Goal: Navigation & Orientation: Find specific page/section

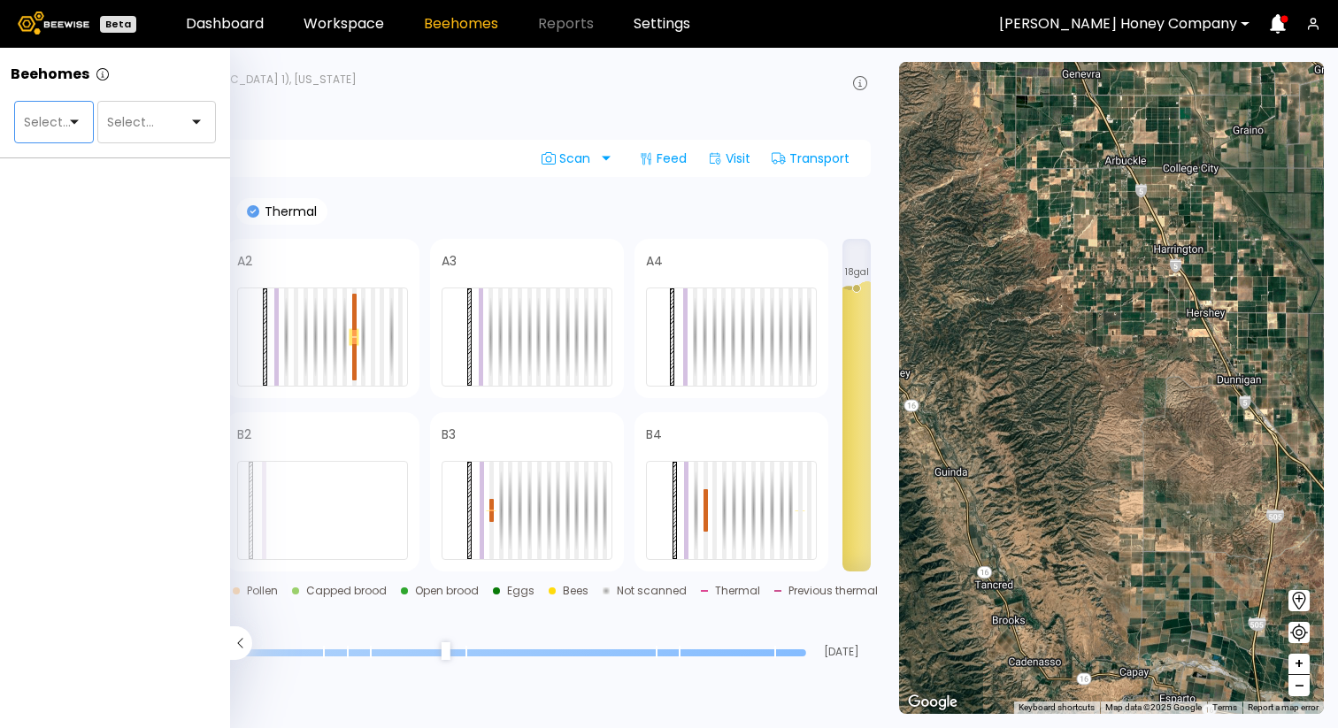
click at [71, 115] on div at bounding box center [47, 122] width 50 height 16
click at [58, 174] on div "Ranch" at bounding box center [54, 166] width 80 height 25
click at [50, 166] on div "Ranch" at bounding box center [54, 166] width 58 height 11
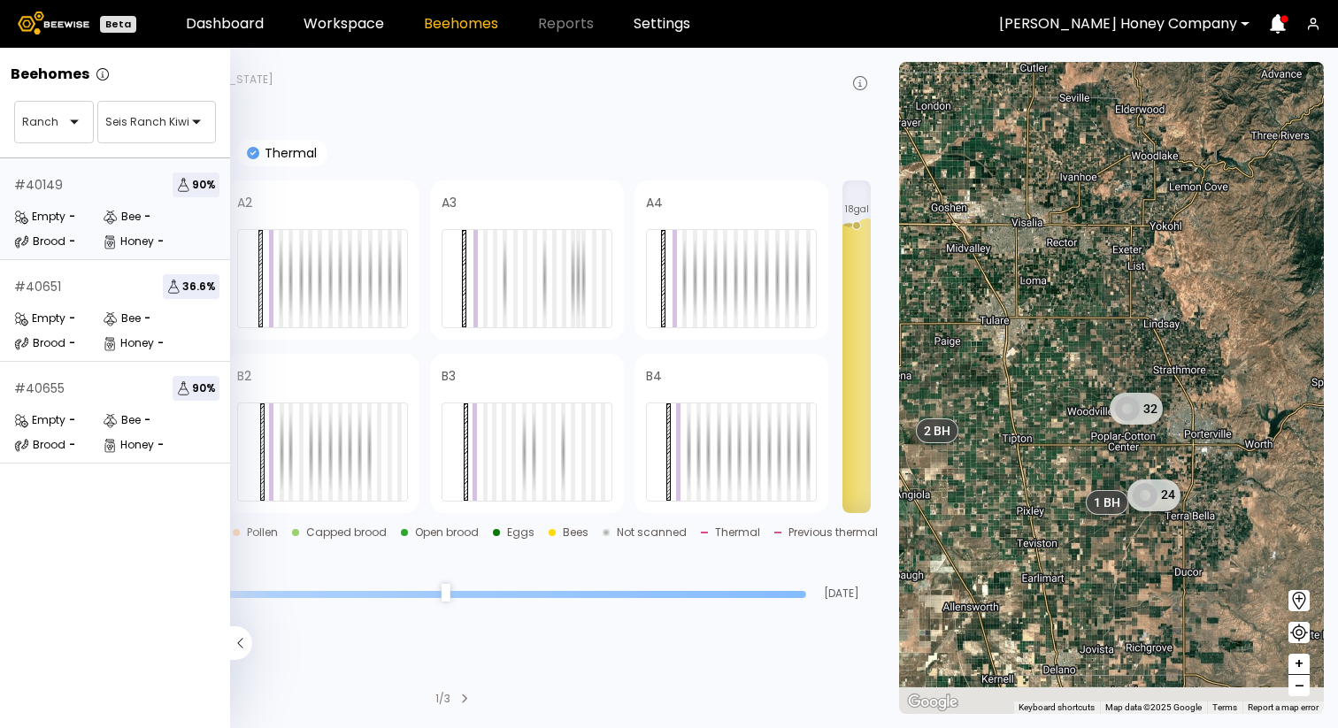
drag, startPoint x: 1111, startPoint y: 605, endPoint x: 1034, endPoint y: 410, distance: 210.5
click at [1034, 410] on div "1 BH 1 BH 1 BH 1 BH 1 BH 1 BH 1 BH 1 BH 1 BH 1 BH 1 BH 1 BH 1 BH 1 BH 1 BH 1 BH…" at bounding box center [1111, 388] width 425 height 652
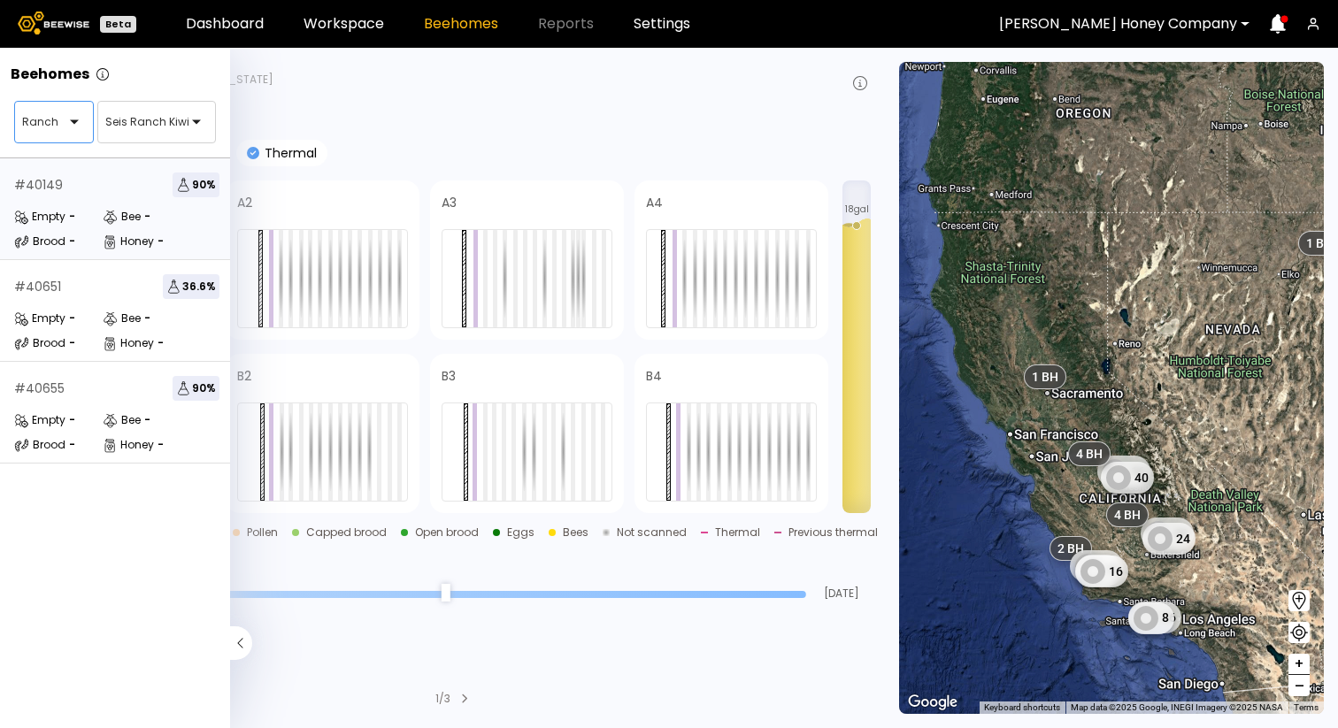
click at [80, 131] on div at bounding box center [86, 122] width 14 height 41
click at [60, 170] on div "Yard" at bounding box center [54, 166] width 58 height 11
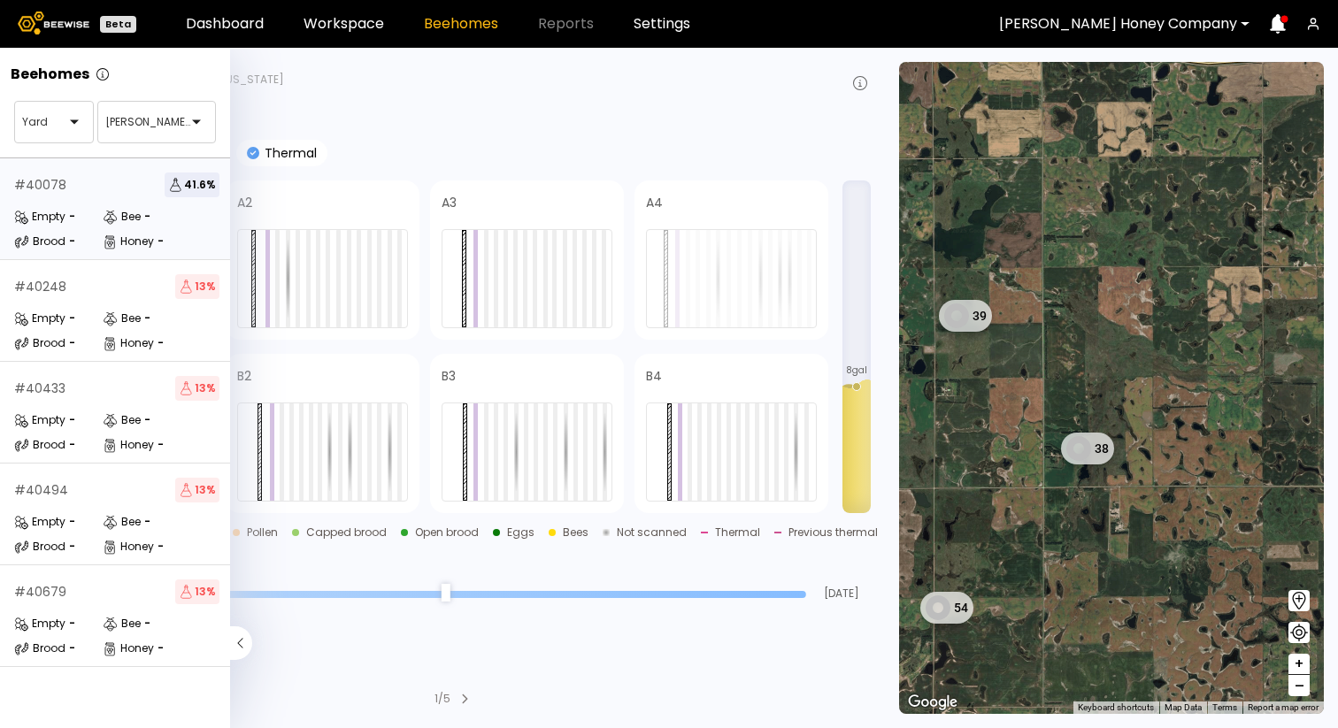
drag, startPoint x: 1069, startPoint y: 530, endPoint x: 1043, endPoint y: 442, distance: 91.3
click at [1043, 442] on div "1 BH 1 BH 1 BH 1 BH 1 BH 1 BH 1 BH 1 BH 1 BH 1 BH 1 BH 1 BH 1 BH 1 BH 1 BH 1 BH…" at bounding box center [1111, 388] width 425 height 652
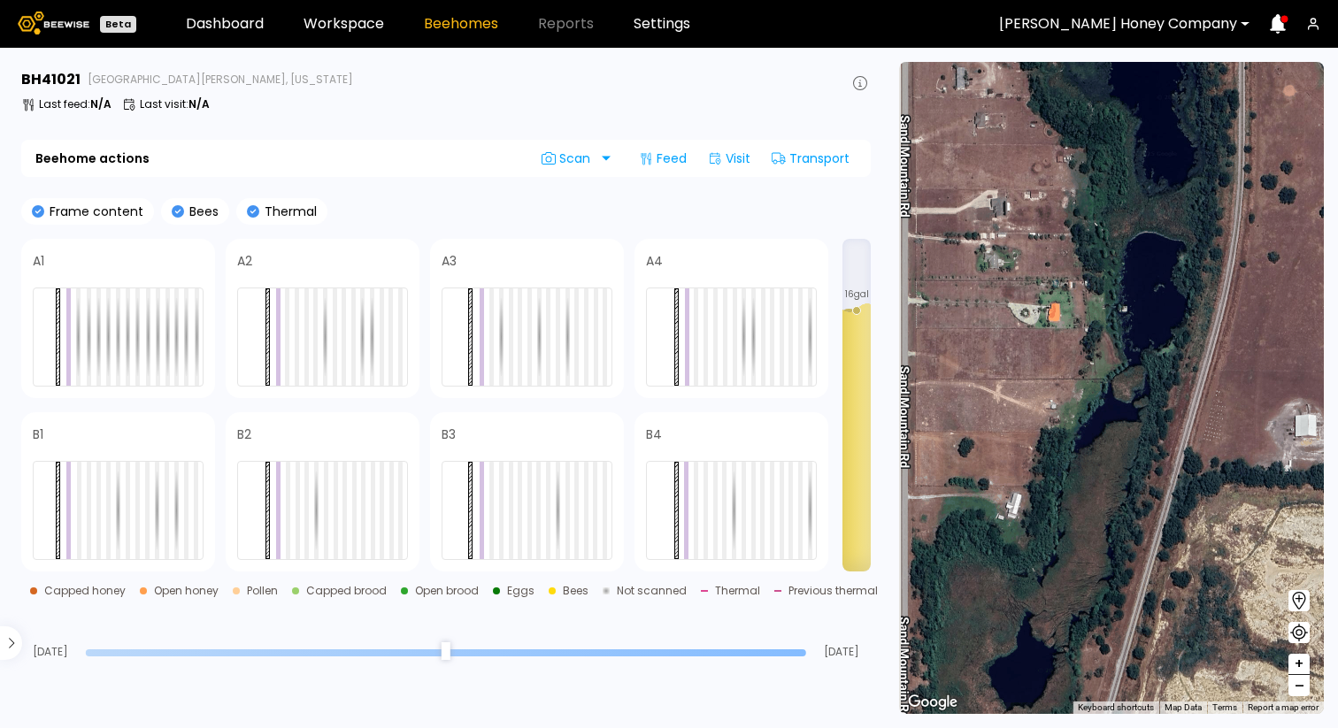
drag, startPoint x: 1073, startPoint y: 406, endPoint x: 1174, endPoint y: 399, distance: 101.1
click at [1174, 399] on div "# 40121 # 40123 # 40276 # 40375 # 40381 # 40395 # 40403 # 40424 # 40428 # 40438…" at bounding box center [1111, 388] width 425 height 652
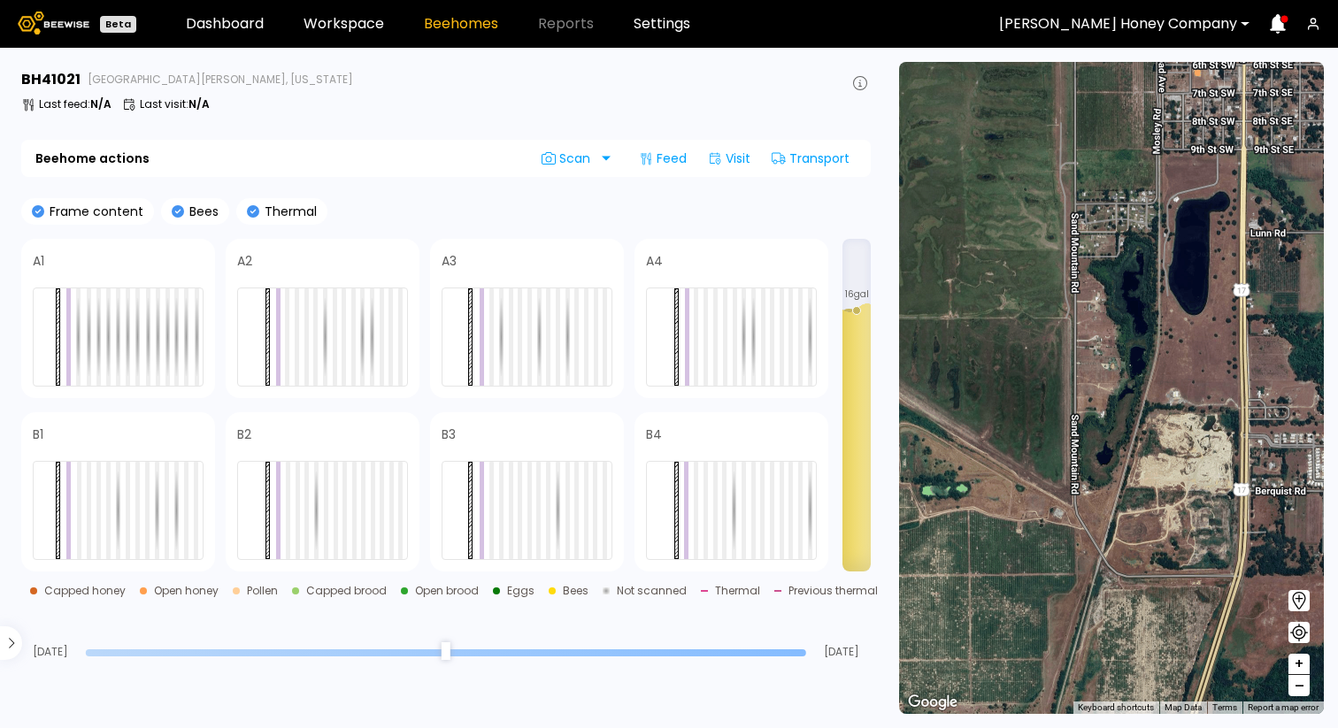
drag, startPoint x: 1176, startPoint y: 423, endPoint x: 1147, endPoint y: 408, distance: 32.8
click at [1147, 408] on div "1 BH 1 BH 1 BH 1 BH 1 BH 1 BH 1 BH 1 BH 1 BH 1 BH 1 BH 1 BH 1 BH 1 BH 1 BH 1 BH…" at bounding box center [1111, 388] width 425 height 652
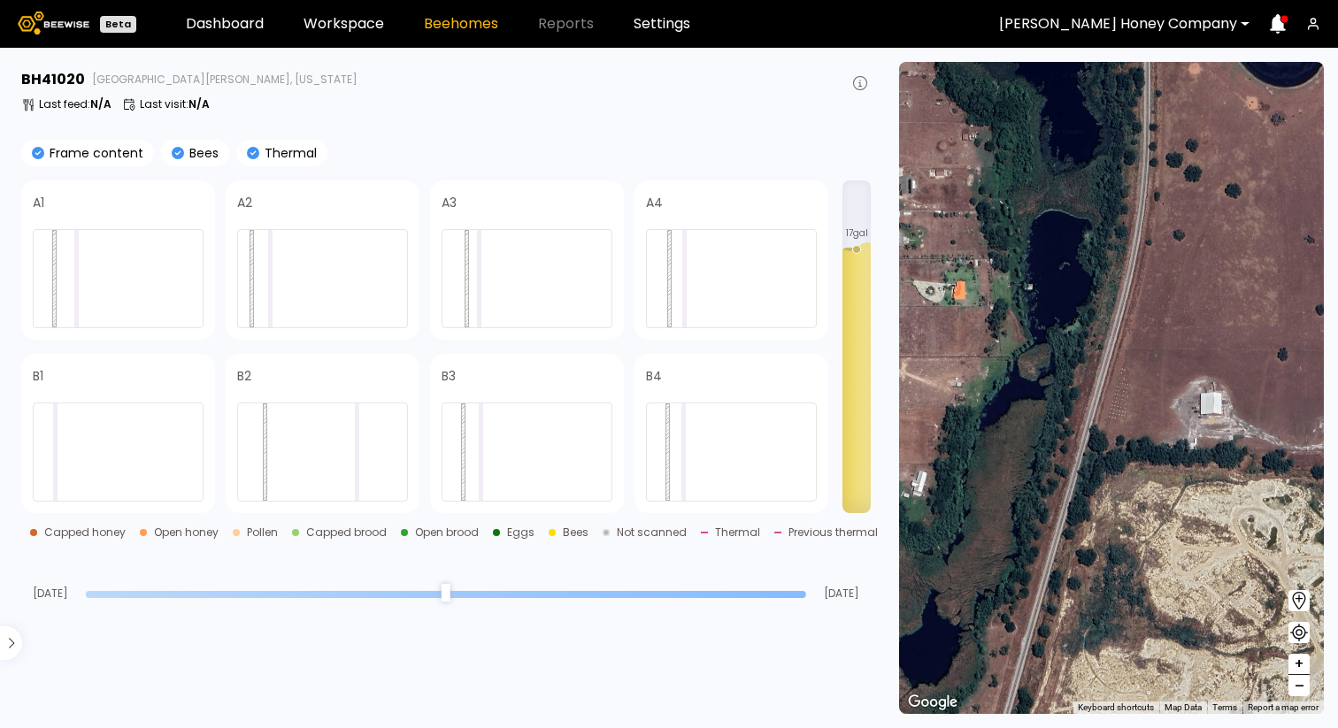
click at [1213, 31] on div at bounding box center [1118, 24] width 238 height 16
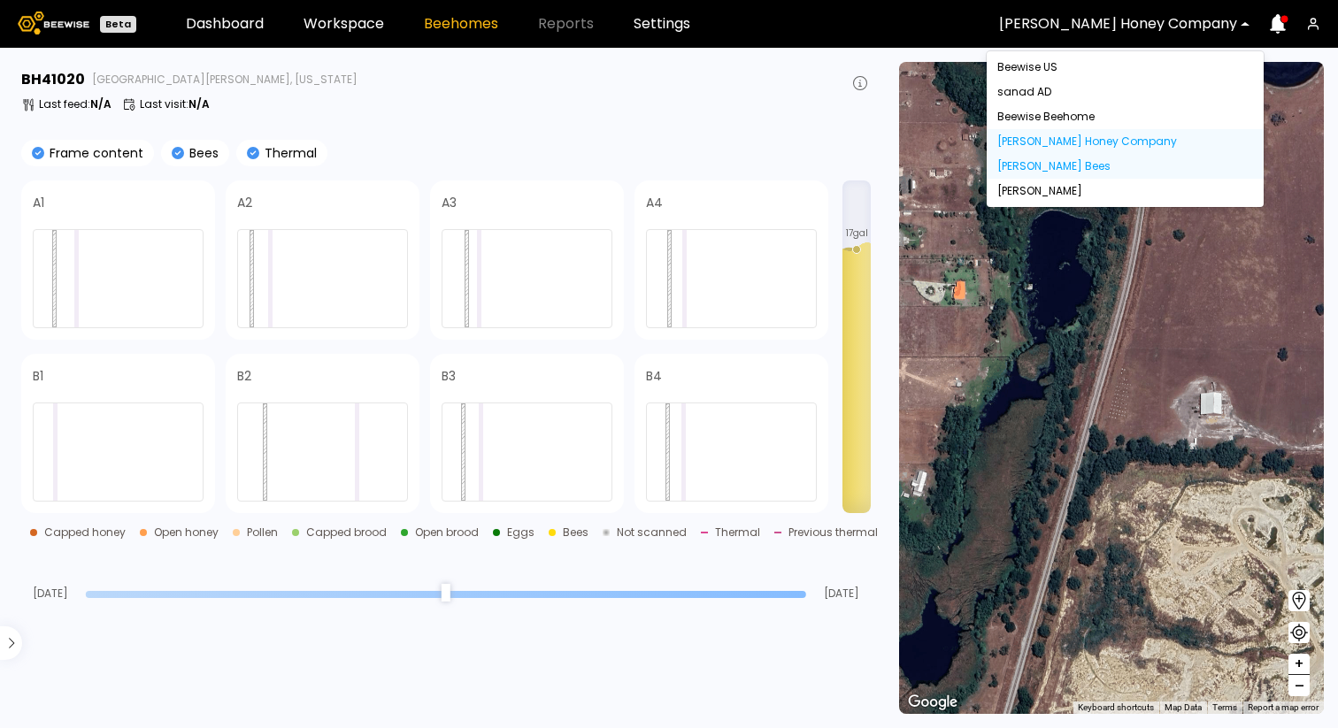
click at [1112, 170] on div "[PERSON_NAME] Bees" at bounding box center [1125, 166] width 256 height 11
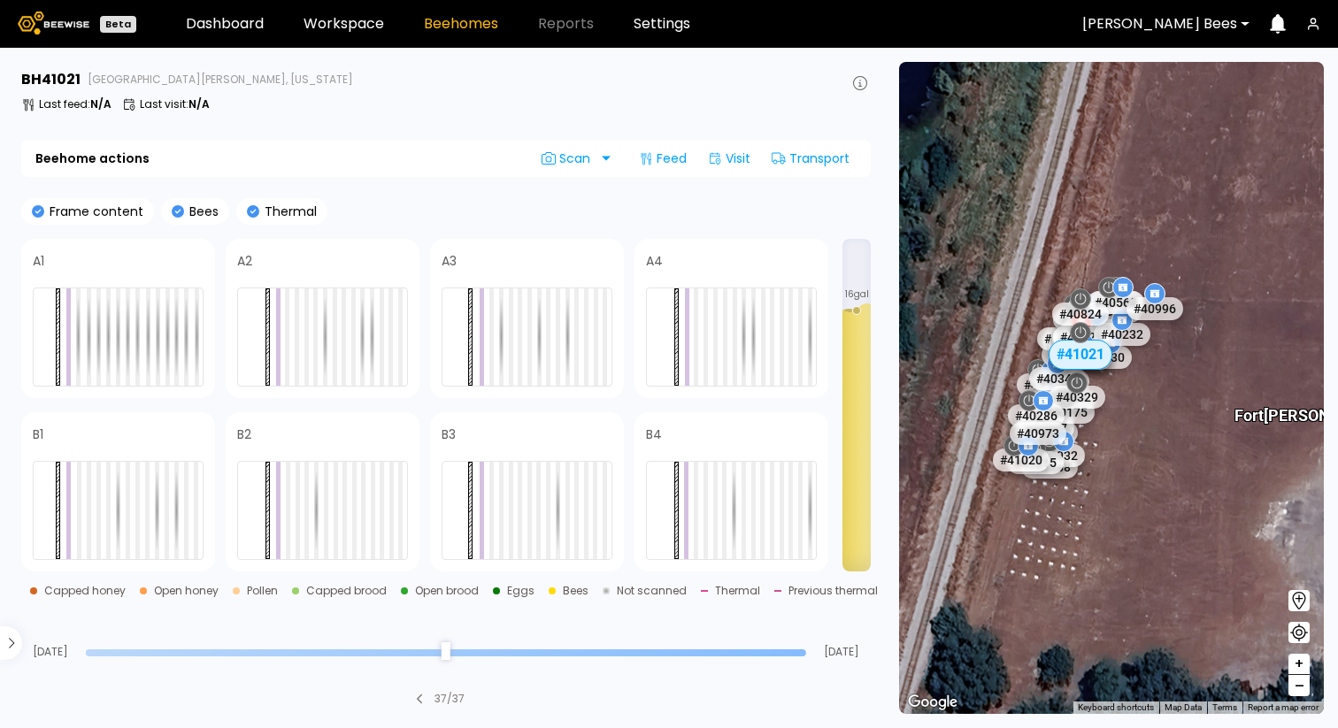
drag, startPoint x: 1099, startPoint y: 406, endPoint x: 1169, endPoint y: 400, distance: 70.2
click at [1169, 400] on div "# 40641 # 40756 # 40660 # 40572 # 40768 # 40772 # 40512 # 40425 # 40423 # 40780…" at bounding box center [1111, 388] width 425 height 652
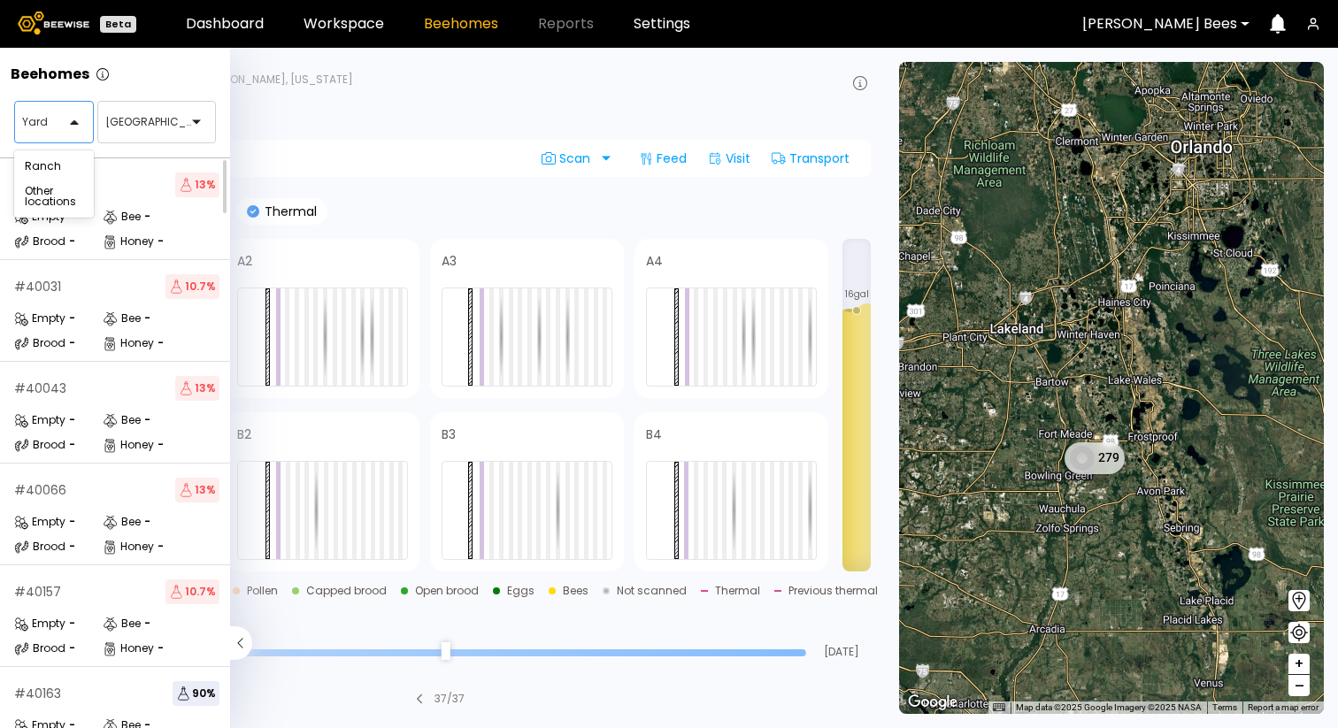
click at [69, 131] on div "Yard" at bounding box center [47, 122] width 64 height 41
click at [60, 186] on div "Other locations" at bounding box center [54, 196] width 58 height 21
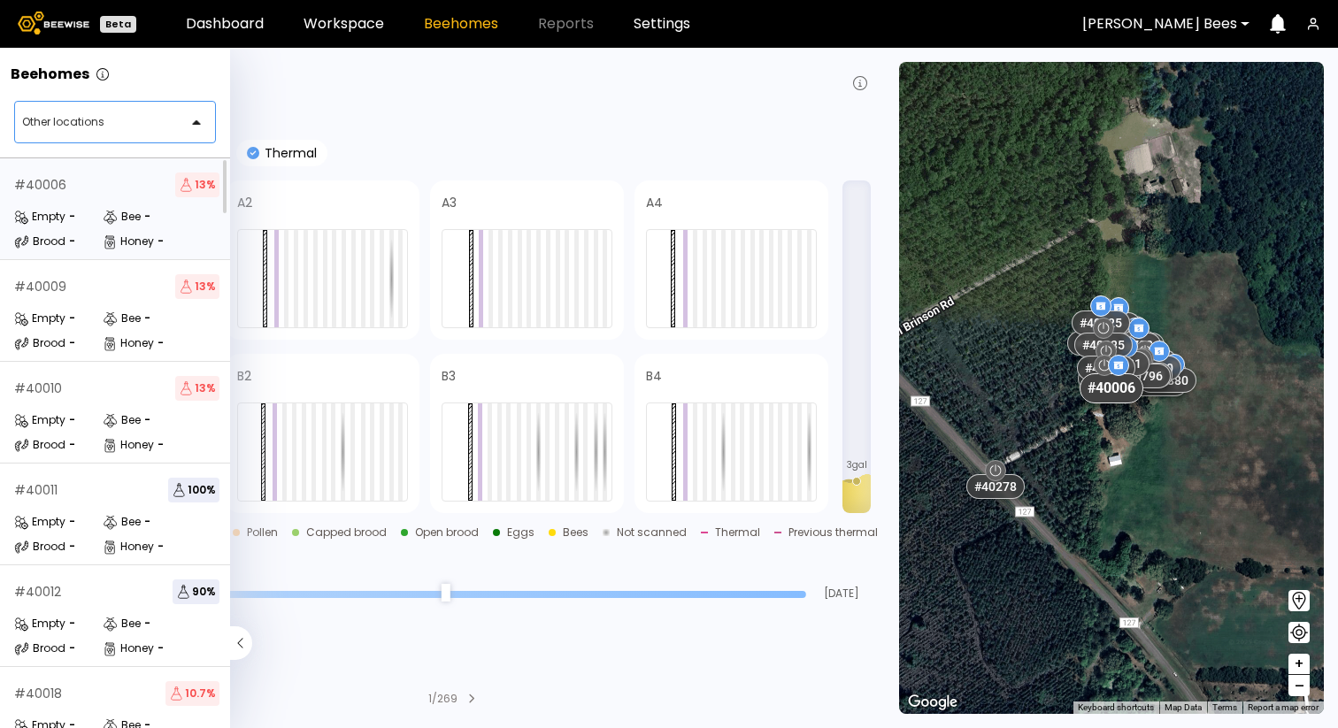
click at [109, 316] on icon at bounding box center [107, 319] width 6 height 6
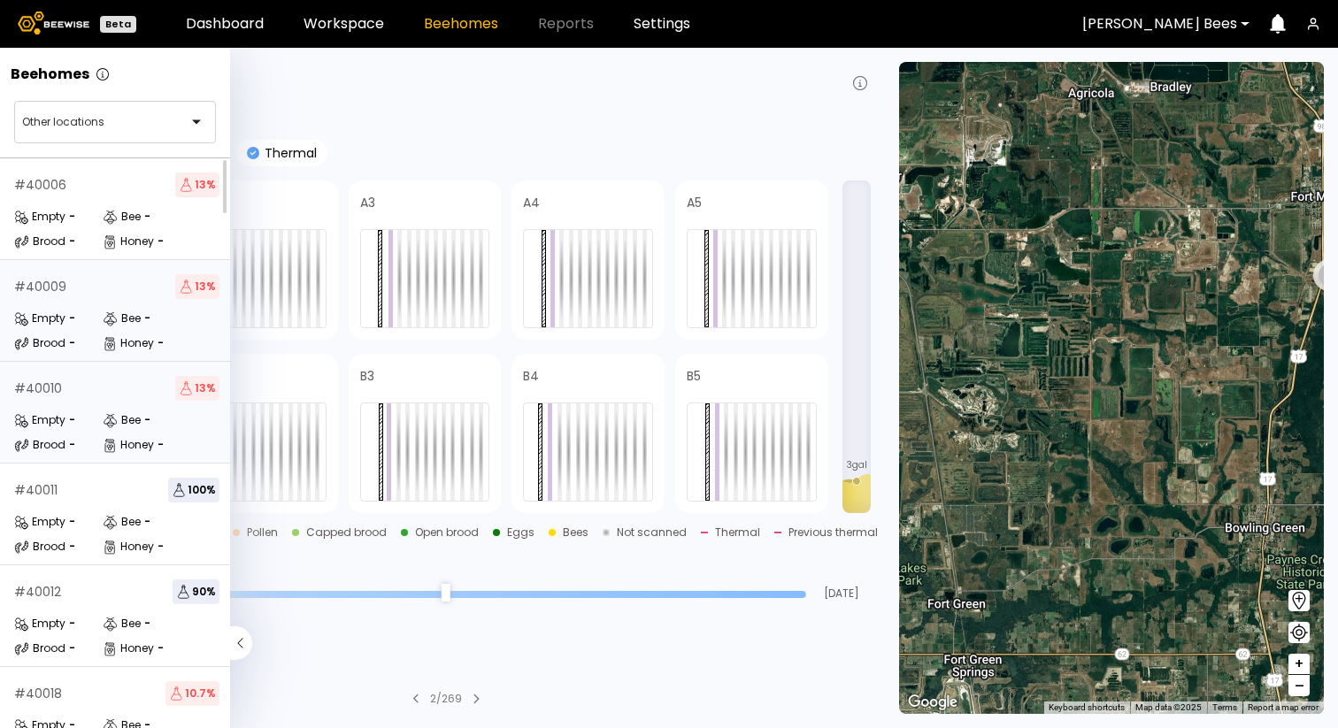
click at [85, 423] on div "Empty -" at bounding box center [58, 420] width 88 height 18
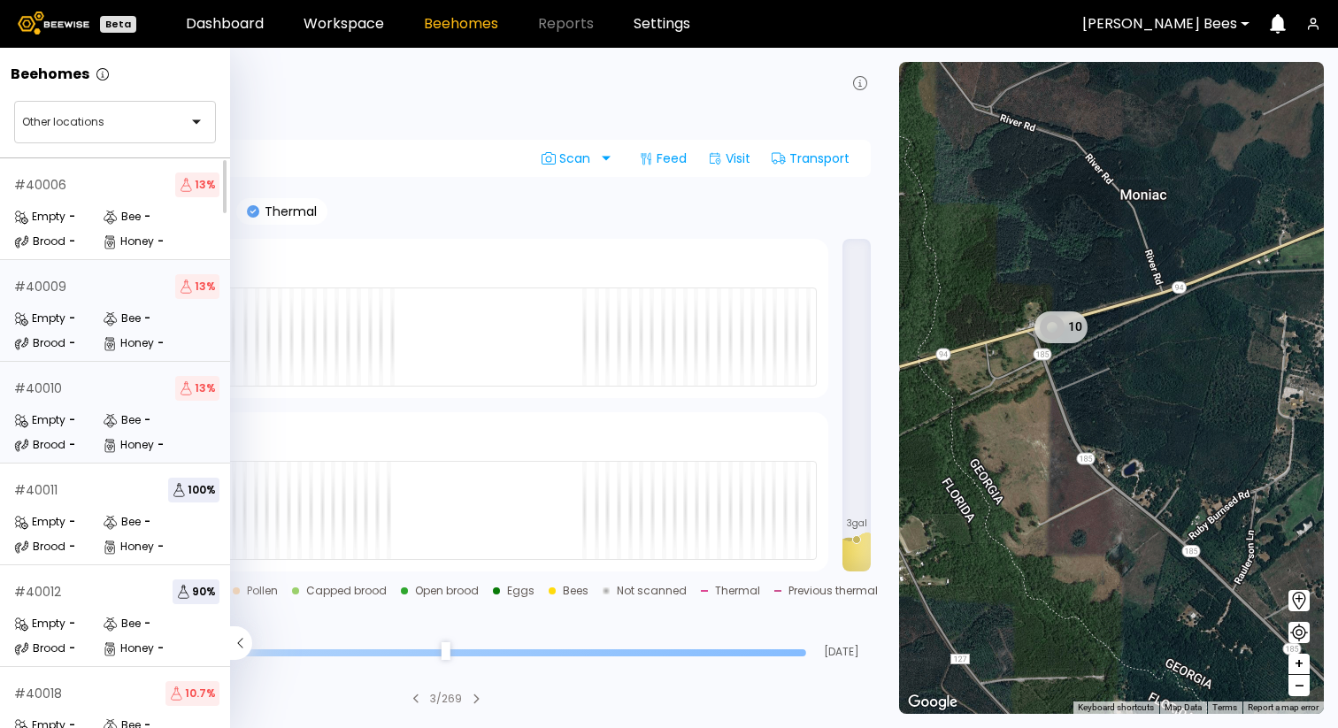
click at [92, 324] on div "Empty -" at bounding box center [58, 319] width 88 height 18
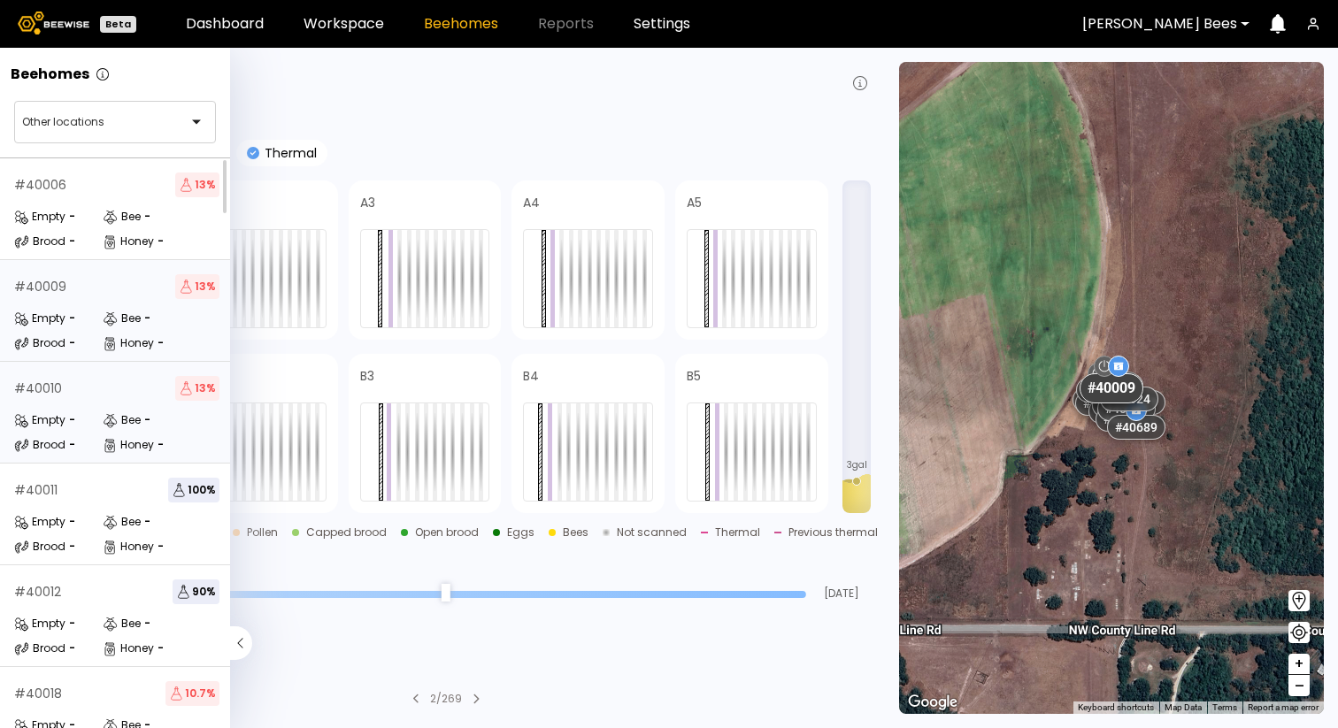
click at [123, 428] on div "Bee" at bounding box center [122, 420] width 38 height 18
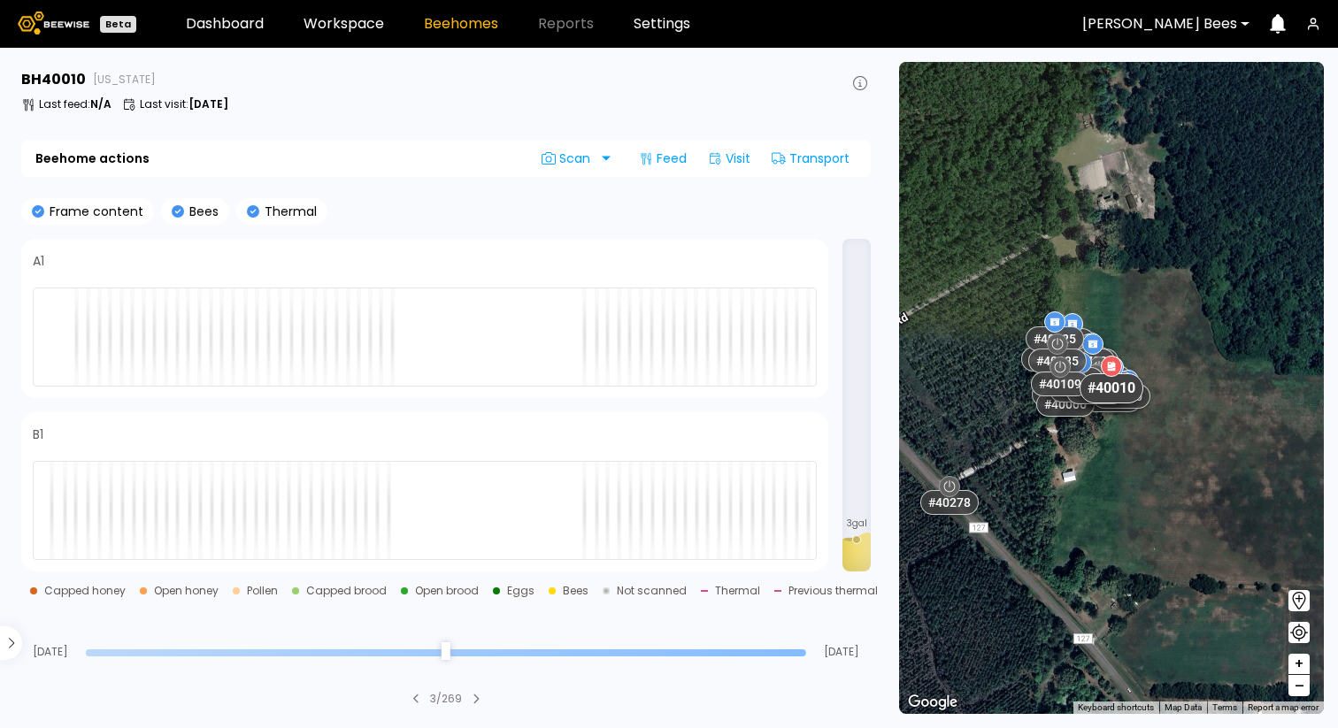
click at [1118, 391] on div "# 40010" at bounding box center [1112, 388] width 64 height 30
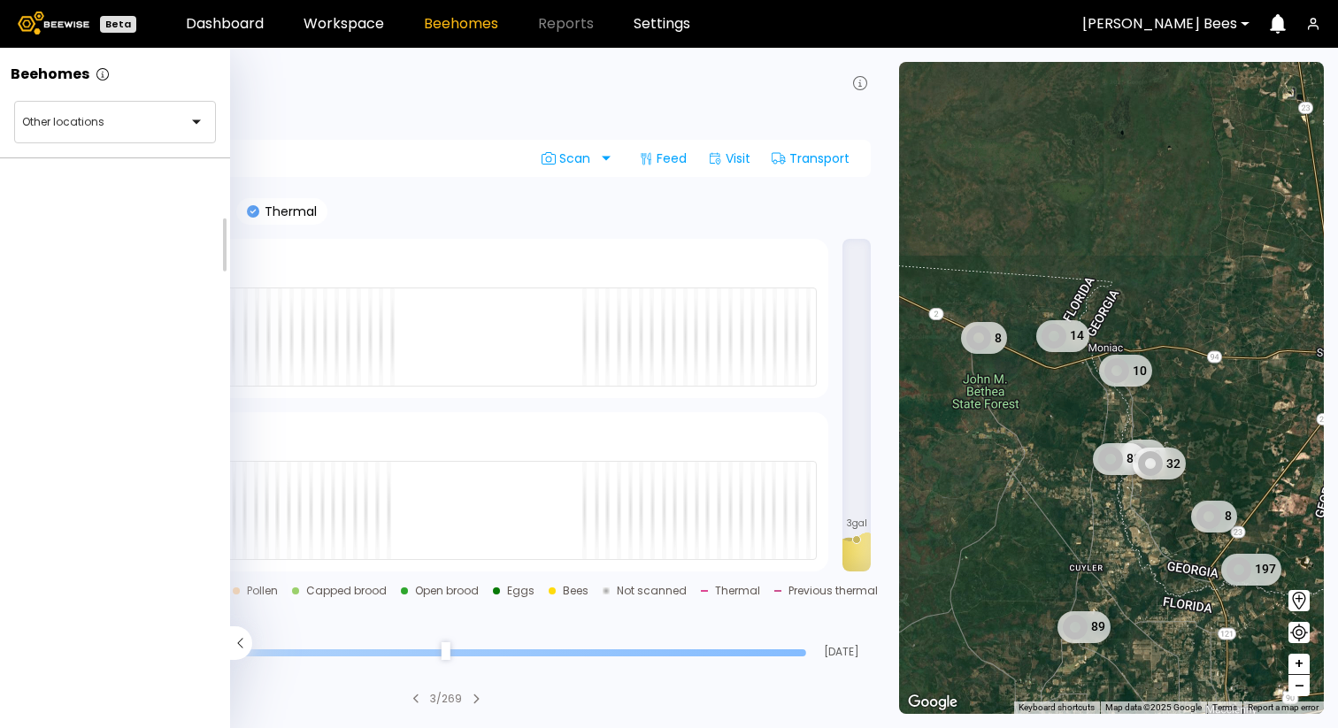
scroll to position [3232, 0]
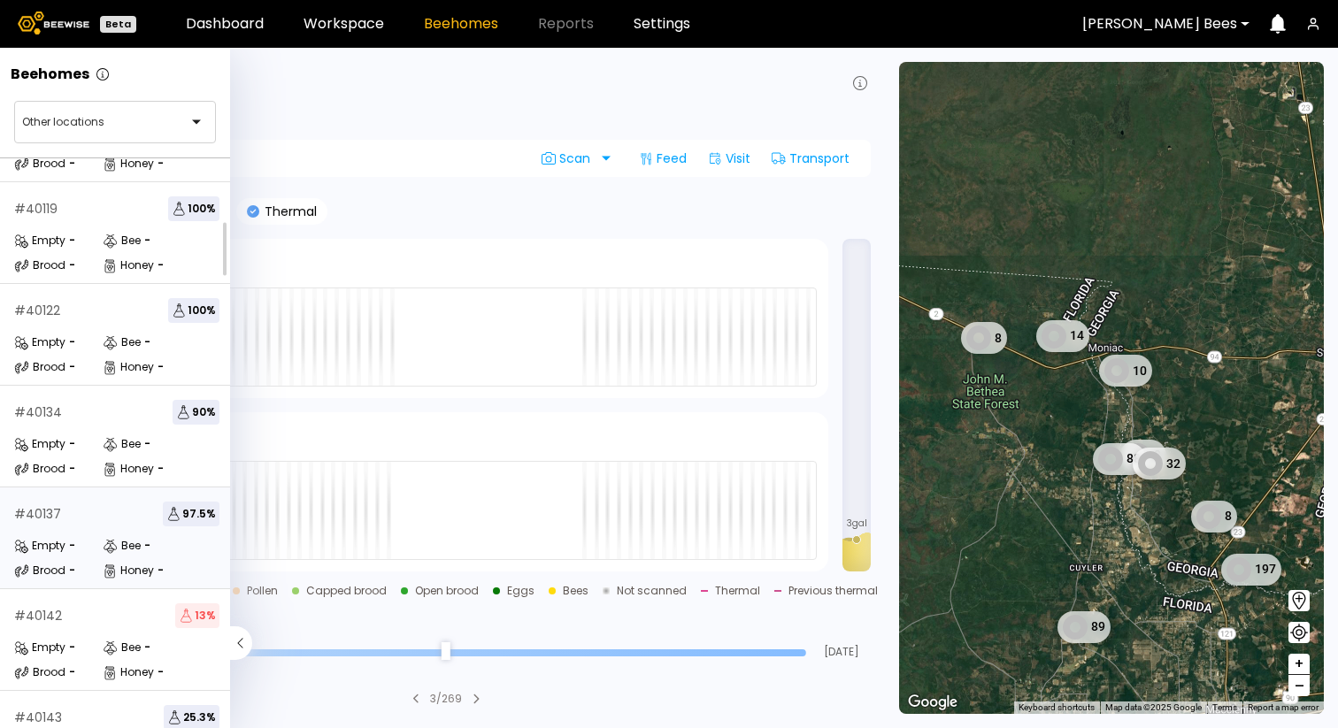
click at [121, 543] on div "Bee" at bounding box center [122, 546] width 38 height 18
